Goal: Communication & Community: Answer question/provide support

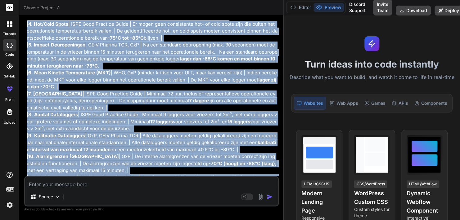
scroll to position [1807, 0]
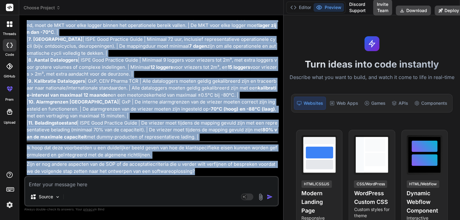
drag, startPoint x: 27, startPoint y: 49, endPoint x: 214, endPoint y: 135, distance: 206.3
copy div "Tabel: Acceptatiecriteria voor Temperatuurmapping van een Superlage Temperatuur…"
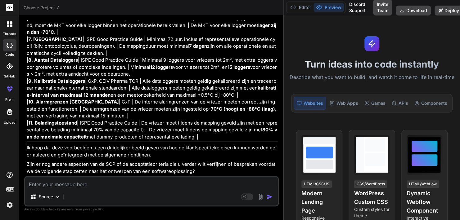
click at [106, 182] on textarea at bounding box center [151, 182] width 252 height 11
type textarea "z"
type textarea "x"
type textarea "ze"
type textarea "x"
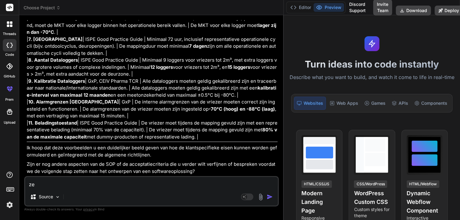
type textarea "zet"
type textarea "x"
type textarea "zet"
type textarea "x"
type textarea "zet d"
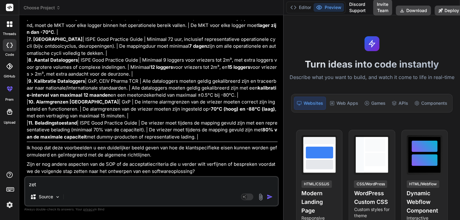
type textarea "x"
type textarea "zet di"
type textarea "x"
type textarea "zet dit"
type textarea "x"
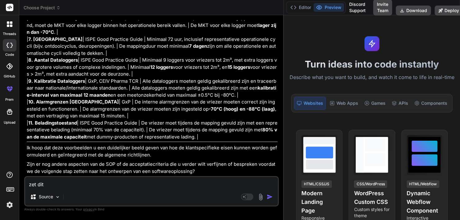
type textarea "zet dit"
type textarea "x"
type textarea "zet dit i"
type textarea "x"
type textarea "zet dit in"
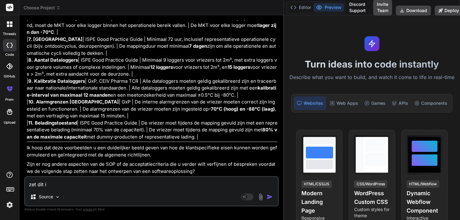
type textarea "x"
type textarea "zet dit in"
type textarea "x"
type textarea "zet dit in e"
type textarea "x"
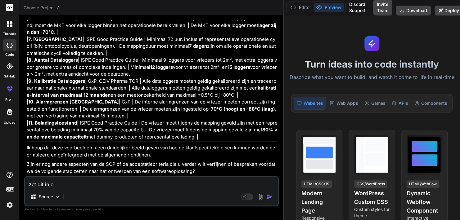
type textarea "zet dit in [GEOGRAPHIC_DATA]"
type textarea "x"
type textarea "zet dit in een"
type textarea "x"
type textarea "zet dit in een"
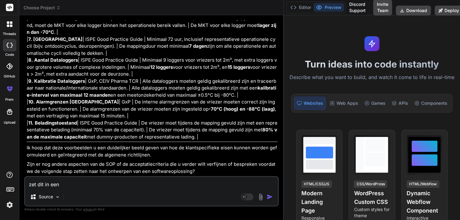
type textarea "x"
type textarea "zet dit in een t"
type textarea "x"
type textarea "zet dit in een ta"
type textarea "x"
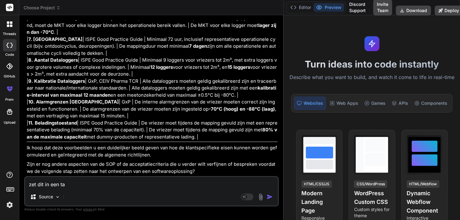
type textarea "zet dit in een tab"
type textarea "x"
type textarea "zet dit in een tabe"
type textarea "x"
type textarea "zet dit in een tabel"
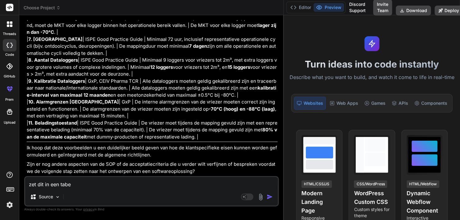
type textarea "x"
type textarea "zet dit in een tabel:"
type textarea "x"
paste textarea "Tabel: Acceptatiecriteria voor Temperatuurmapping van een Superlage Temperatuur…"
type textarea "zet dit in een tabel:Tabel: Acceptatiecriteria voor Temperatuurmapping van een …"
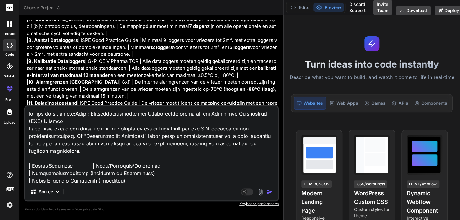
scroll to position [291, 0]
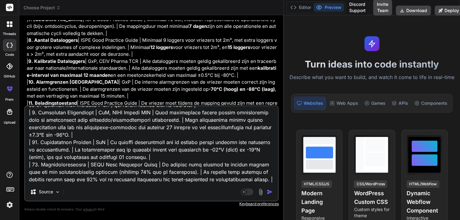
type textarea "x"
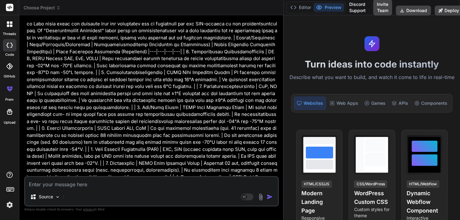
scroll to position [2101, 0]
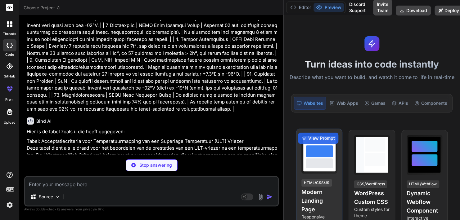
type textarea "x"
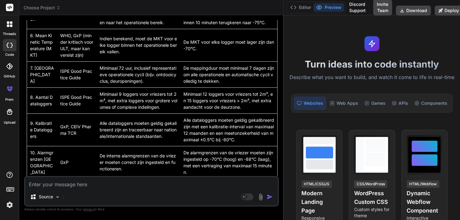
scroll to position [2481, 0]
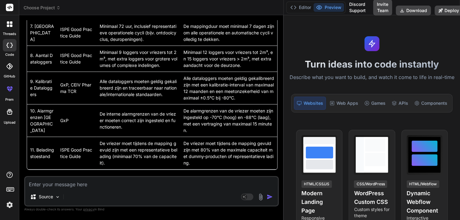
click at [148, 165] on td "De vriezer moet tijdens de mapping gevuld zijn met een representatieve belading…" at bounding box center [138, 153] width 84 height 33
